Goal: Task Accomplishment & Management: Complete application form

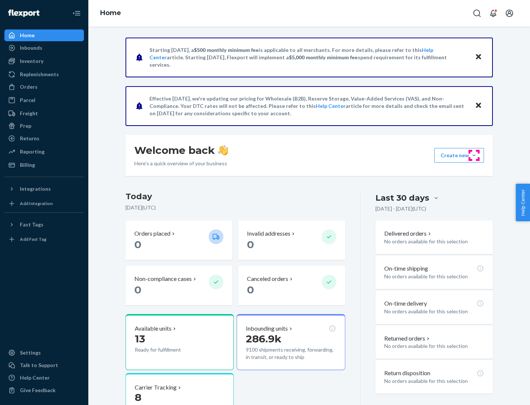
click at [474, 155] on button "Create new Create new inbound Create new order Create new product" at bounding box center [459, 155] width 50 height 15
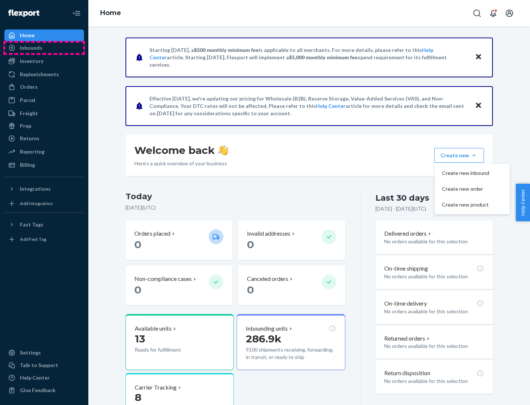
click at [44, 48] on div "Inbounds" at bounding box center [44, 48] width 78 height 10
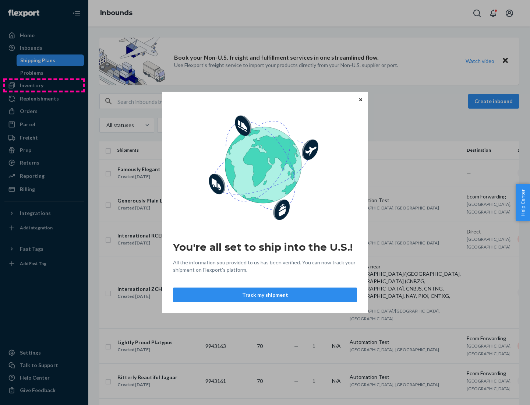
click at [44, 85] on div "You're all set to ship into the U.S.! All the information you provided to us ha…" at bounding box center [265, 202] width 530 height 405
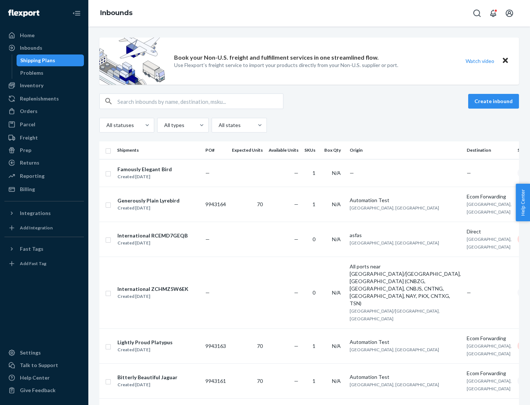
click at [309, 13] on div "Inbounds" at bounding box center [309, 13] width 442 height 26
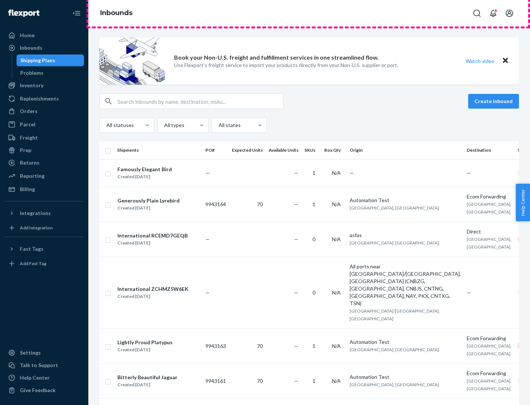
click at [309, 13] on div "Inbounds" at bounding box center [309, 13] width 442 height 26
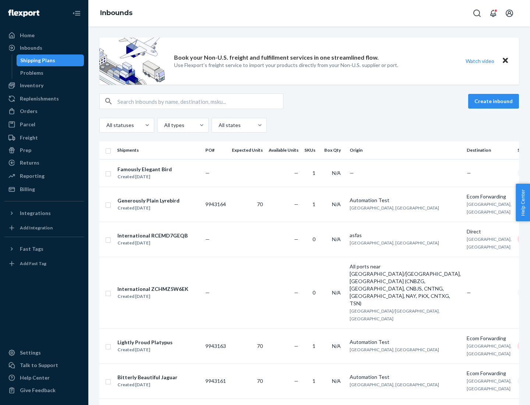
click at [309, 125] on div "All statuses All types All states" at bounding box center [308, 125] width 419 height 15
click at [36, 60] on div "Shipping Plans" at bounding box center [37, 60] width 35 height 7
click at [495, 101] on button "Create inbound" at bounding box center [493, 101] width 51 height 15
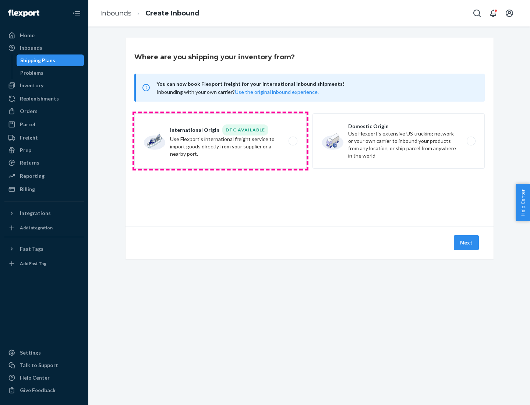
click at [220, 141] on label "International Origin DTC Available Use Flexport's international freight service…" at bounding box center [220, 140] width 172 height 55
click at [293, 141] on input "International Origin DTC Available Use Flexport's international freight service…" at bounding box center [295, 141] width 5 height 5
radio input "true"
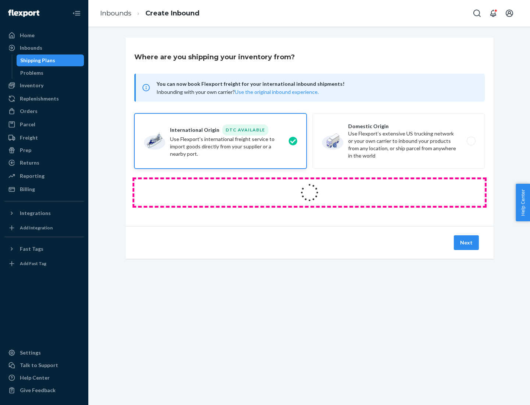
click at [309, 192] on icon at bounding box center [309, 192] width 27 height 27
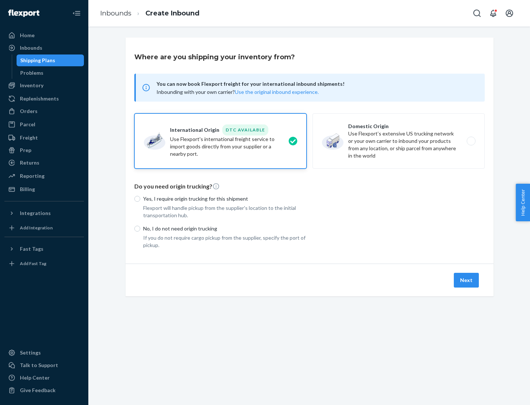
click at [225, 198] on p "Yes, I require origin trucking for this shipment" at bounding box center [224, 198] width 163 height 7
click at [140, 198] on input "Yes, I require origin trucking for this shipment" at bounding box center [137, 199] width 6 height 6
radio input "true"
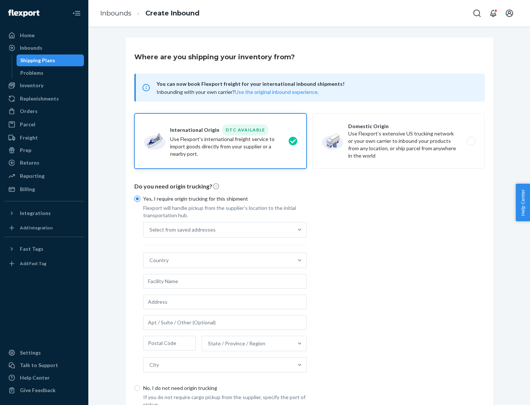
scroll to position [14, 0]
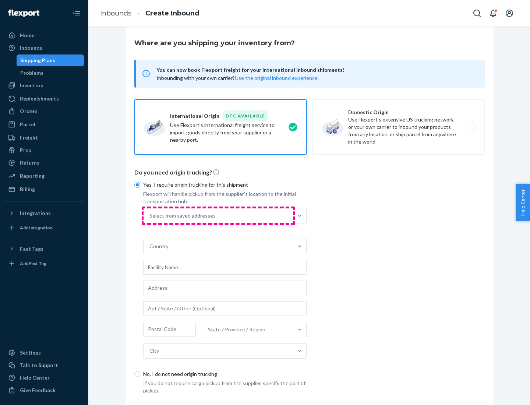
click at [218, 215] on div "Select from saved addresses" at bounding box center [218, 215] width 149 height 15
click at [150, 215] on input "Select from saved addresses" at bounding box center [149, 215] width 1 height 7
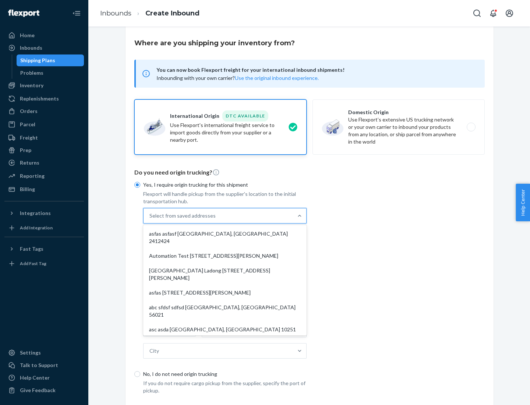
scroll to position [32, 0]
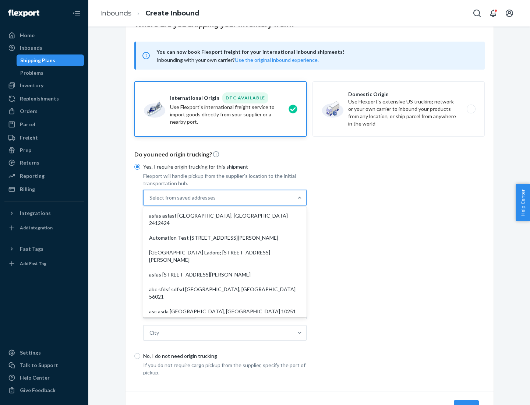
click at [225, 215] on div "asfas asfasf [GEOGRAPHIC_DATA], [GEOGRAPHIC_DATA] 2412424" at bounding box center [225, 219] width 160 height 22
click at [150, 201] on input "option asfas asfasf [GEOGRAPHIC_DATA], [GEOGRAPHIC_DATA] 2412424 focused, 1 of …" at bounding box center [149, 197] width 1 height 7
type input "asfas"
type input "asfasf"
type input "2412424"
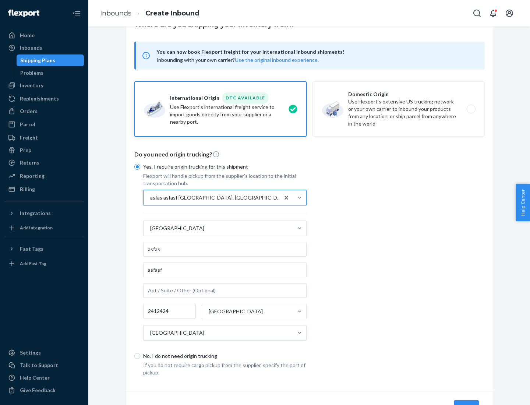
scroll to position [68, 0]
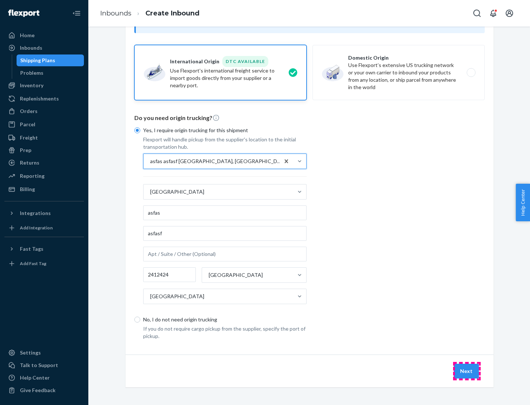
click at [467, 371] on button "Next" at bounding box center [466, 371] width 25 height 15
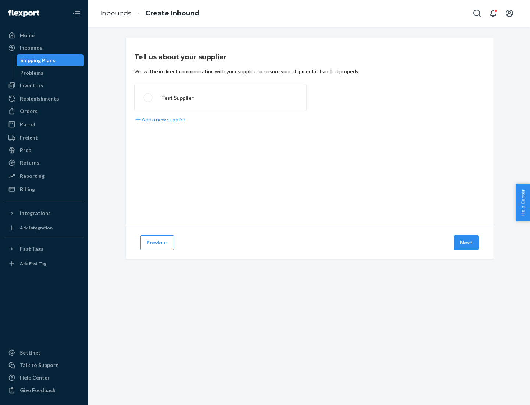
click at [220, 98] on label "Test Supplier" at bounding box center [220, 97] width 172 height 27
click at [148, 98] on input "Test Supplier" at bounding box center [146, 97] width 5 height 5
radio input "true"
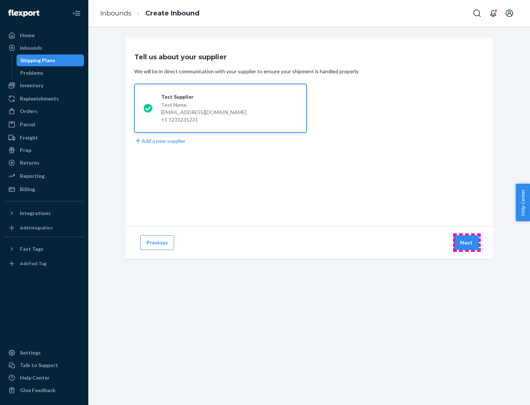
click at [467, 242] on button "Next" at bounding box center [466, 242] width 25 height 15
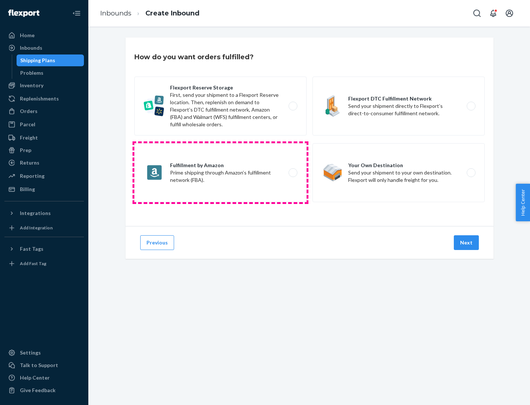
click at [220, 173] on label "Fulfillment by Amazon Prime shipping through Amazon’s fulfillment network (FBA)." at bounding box center [220, 172] width 172 height 59
click at [293, 173] on input "Fulfillment by Amazon Prime shipping through Amazon’s fulfillment network (FBA)." at bounding box center [295, 172] width 5 height 5
radio input "true"
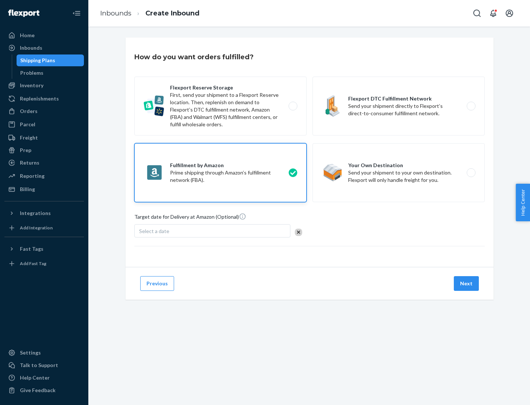
click at [467, 283] on button "Next" at bounding box center [466, 283] width 25 height 15
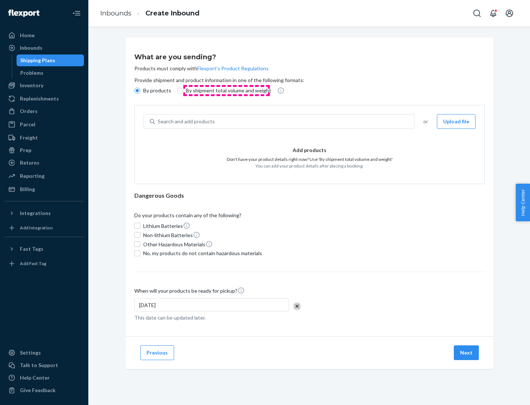
click at [226, 91] on p "By shipment total volume and weight" at bounding box center [228, 90] width 85 height 7
click at [183, 91] on input "By shipment total volume and weight" at bounding box center [180, 91] width 6 height 6
radio input "true"
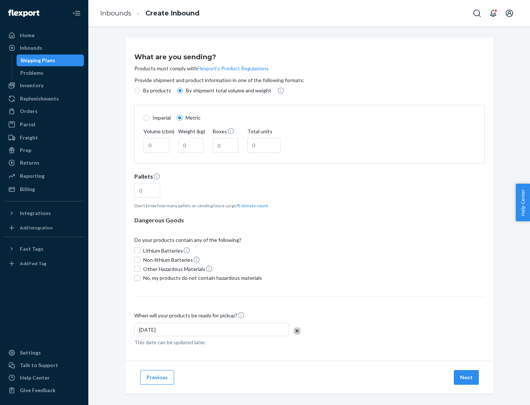
click at [156, 91] on p "By products" at bounding box center [157, 90] width 28 height 7
click at [140, 91] on input "By products" at bounding box center [137, 91] width 6 height 6
radio input "true"
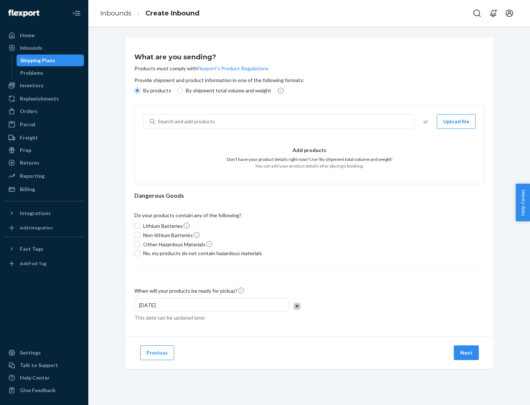
click at [285, 121] on div "Search and add products" at bounding box center [284, 121] width 259 height 13
click at [159, 121] on input "Search and add products" at bounding box center [158, 121] width 1 height 7
type input "test"
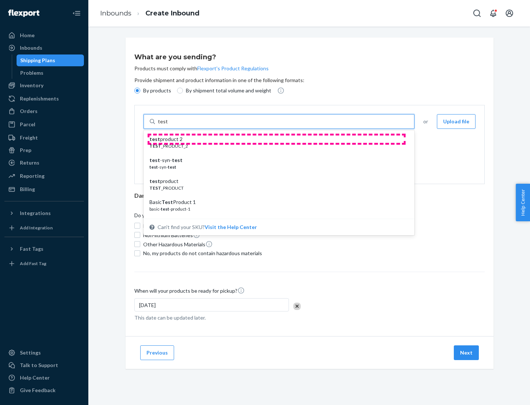
click at [276, 139] on div "test product 2" at bounding box center [275, 138] width 253 height 7
click at [167, 125] on input "test" at bounding box center [163, 121] width 10 height 7
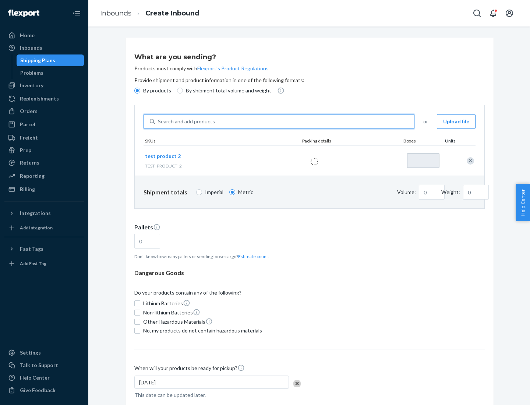
type input "1"
type input "0.02"
type input "22.23"
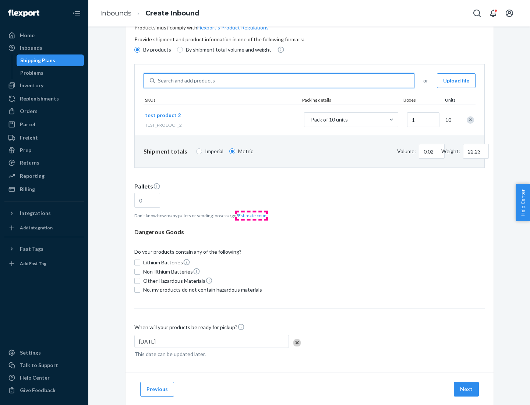
click at [251, 215] on button "Estimate count" at bounding box center [253, 215] width 30 height 6
type input "1"
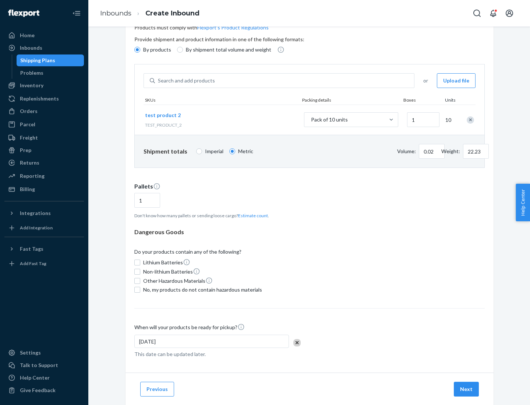
scroll to position [59, 0]
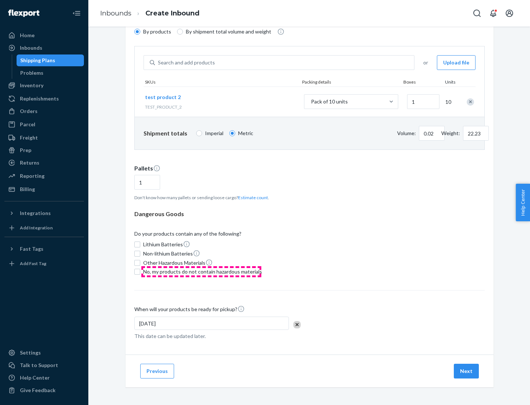
click at [201, 272] on span "No, my products do not contain hazardous materials" at bounding box center [202, 271] width 119 height 7
click at [140, 272] on input "No, my products do not contain hazardous materials" at bounding box center [137, 272] width 6 height 6
checkbox input "true"
click at [467, 371] on button "Next" at bounding box center [466, 371] width 25 height 15
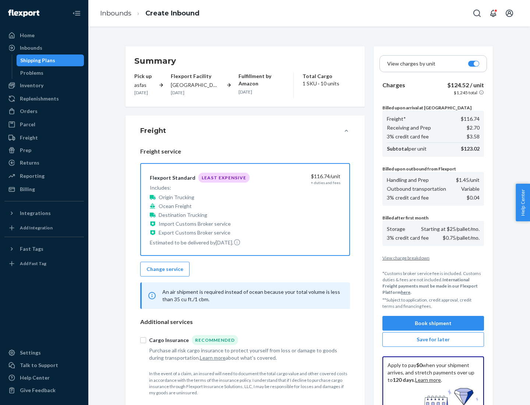
scroll to position [107, 0]
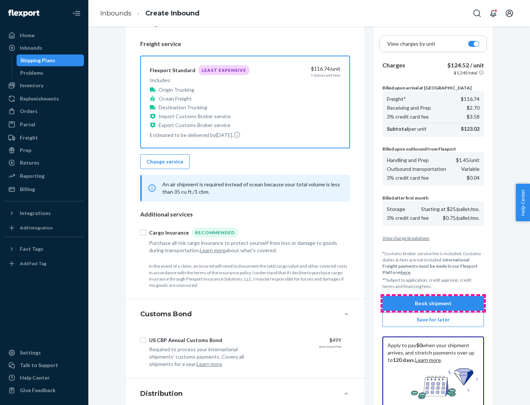
click at [433, 303] on button "Book shipment" at bounding box center [433, 303] width 102 height 15
